Goal: Navigation & Orientation: Find specific page/section

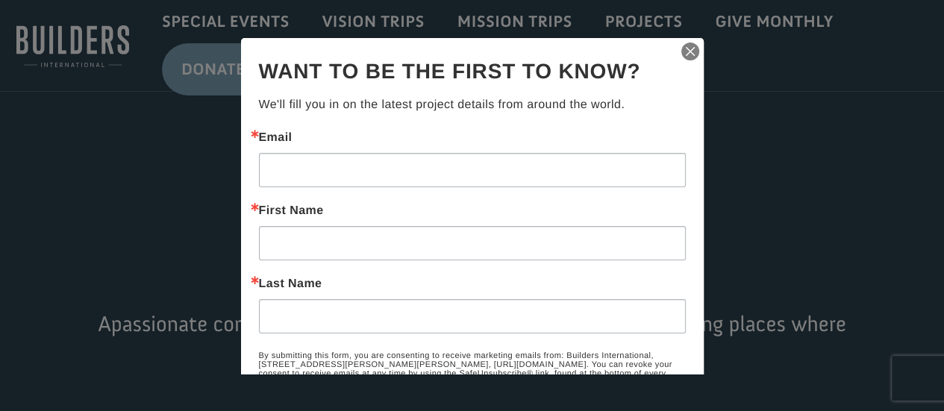
click at [682, 46] on img "button" at bounding box center [690, 50] width 21 height 21
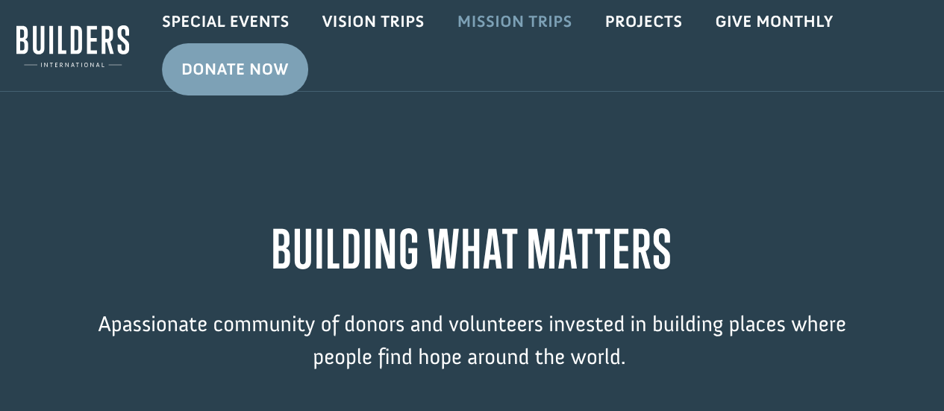
click at [508, 14] on link "Mission Trips" at bounding box center [515, 21] width 148 height 43
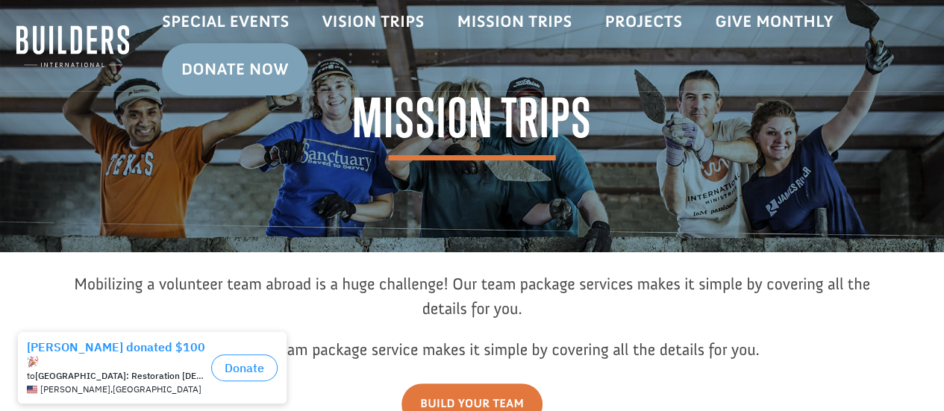
scroll to position [1, 0]
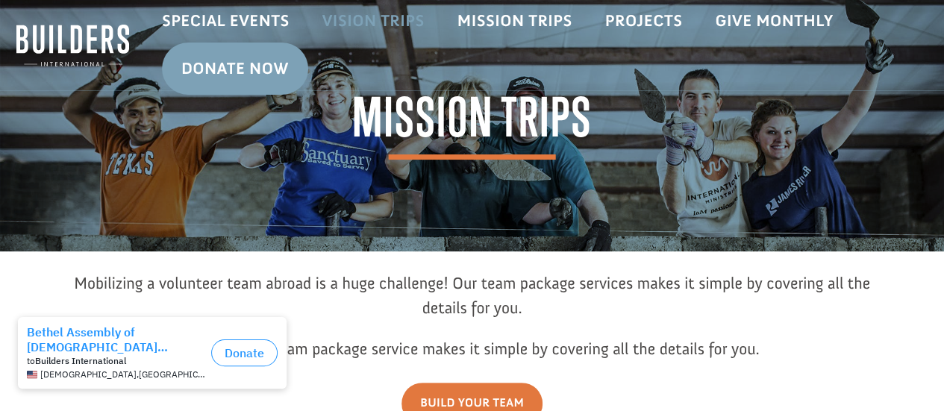
click at [352, 19] on link "Vision Trips" at bounding box center [373, 20] width 135 height 43
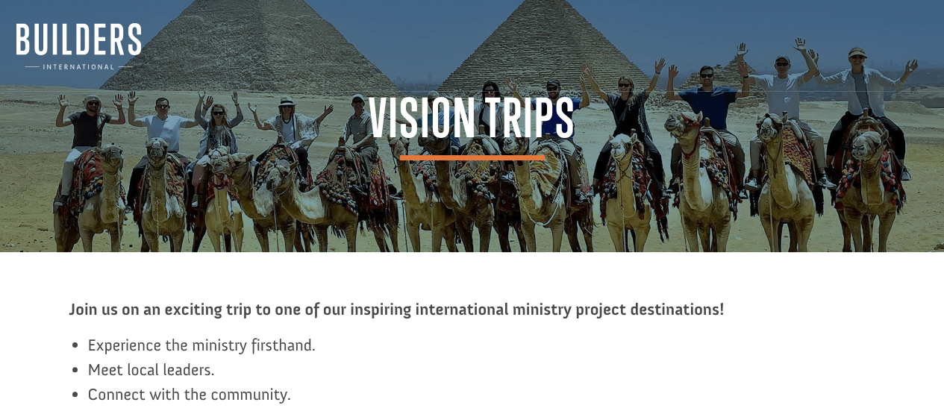
click at [109, 59] on img at bounding box center [78, 46] width 125 height 46
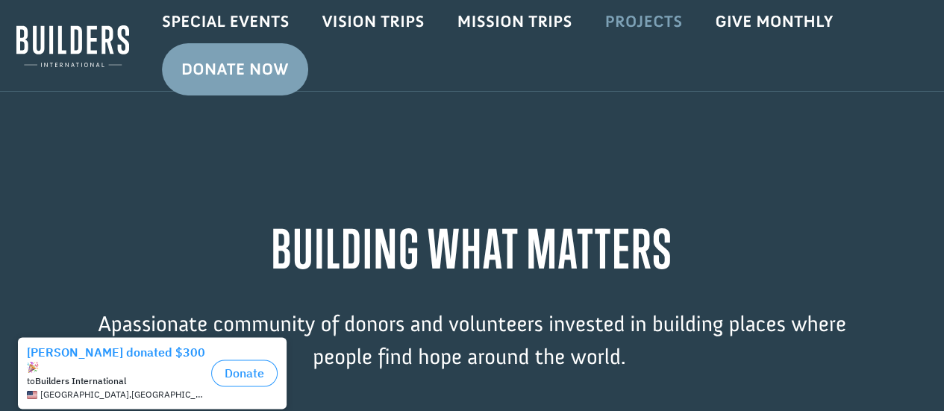
click at [623, 14] on link "Projects" at bounding box center [644, 21] width 110 height 43
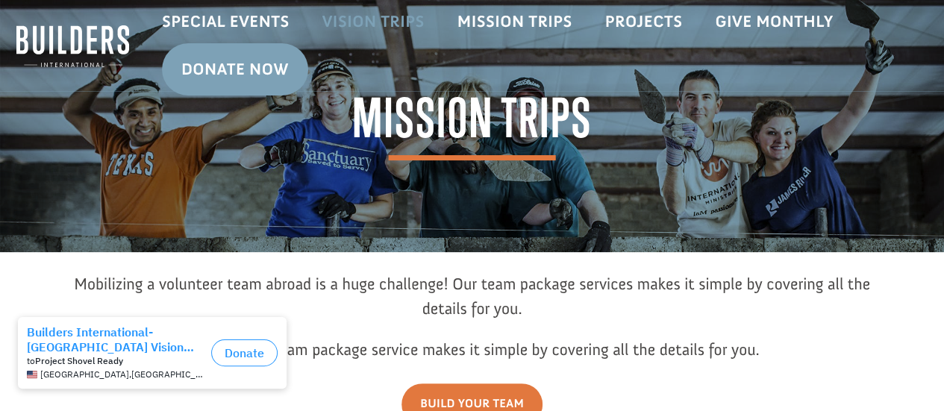
click at [381, 19] on link "Vision Trips" at bounding box center [373, 21] width 135 height 43
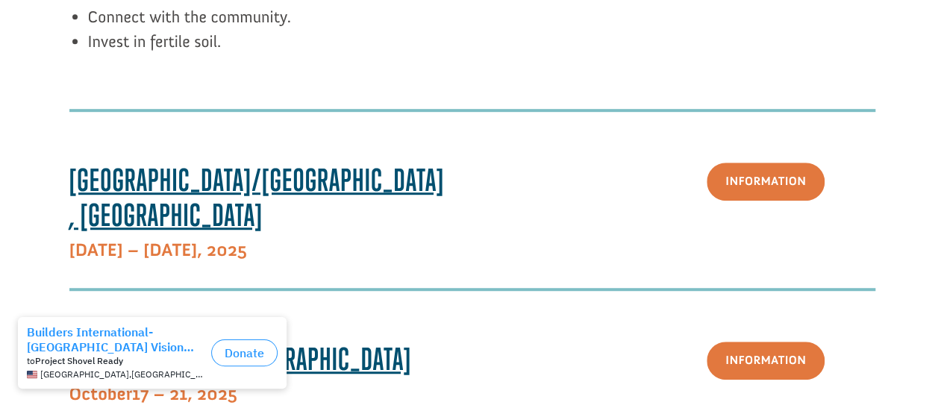
scroll to position [379, 0]
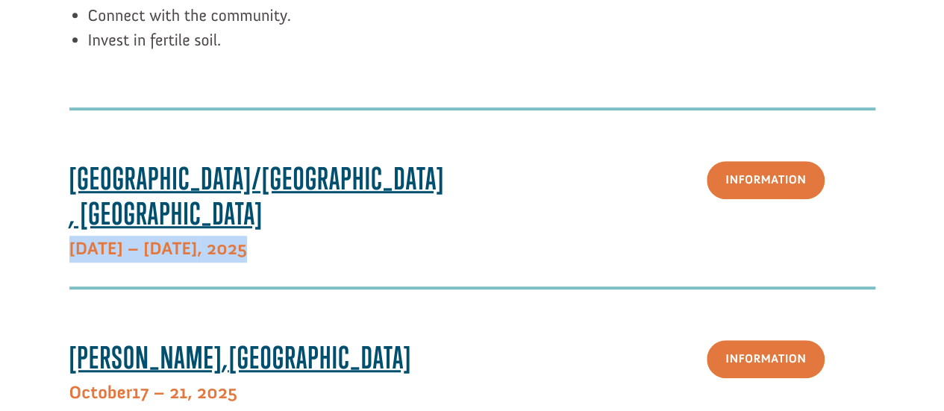
drag, startPoint x: 74, startPoint y: 216, endPoint x: 227, endPoint y: 231, distance: 153.8
click at [227, 231] on div "Paris/Toulouse, France October 3 – 8 , 2025 Information" at bounding box center [472, 212] width 806 height 105
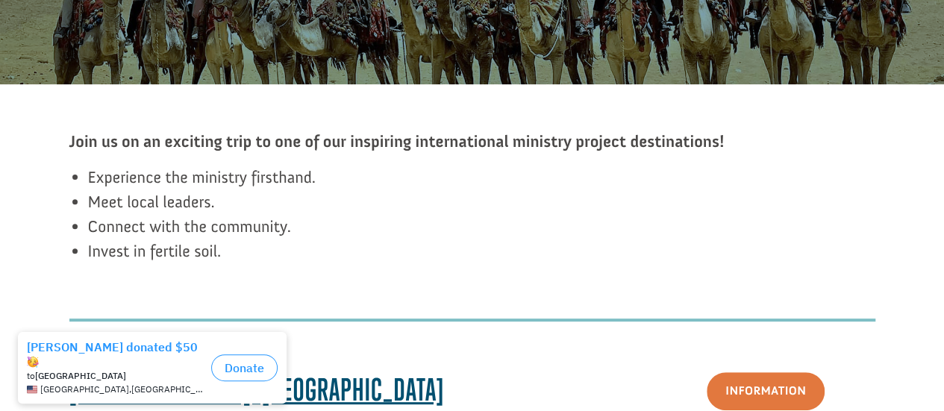
scroll to position [0, 0]
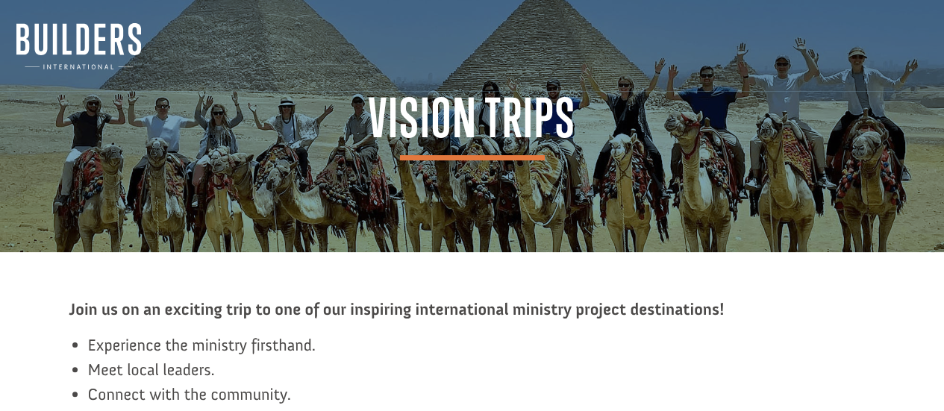
click at [115, 52] on img at bounding box center [78, 46] width 125 height 46
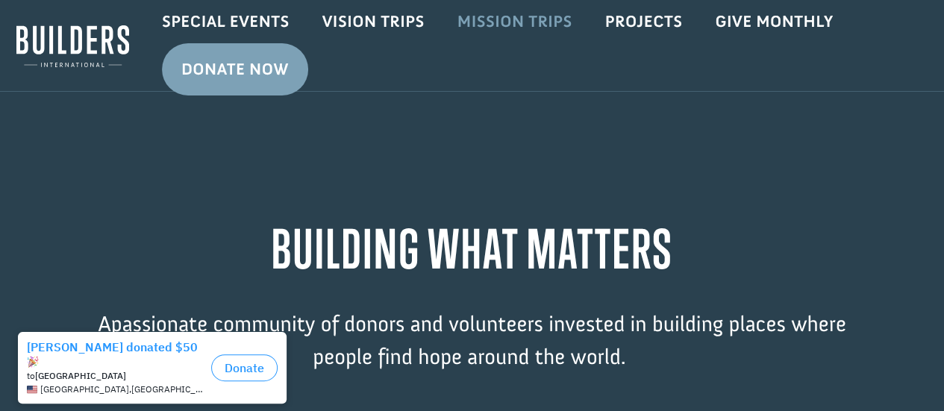
click at [528, 25] on link "Mission Trips" at bounding box center [515, 21] width 148 height 43
